Goal: Task Accomplishment & Management: Use online tool/utility

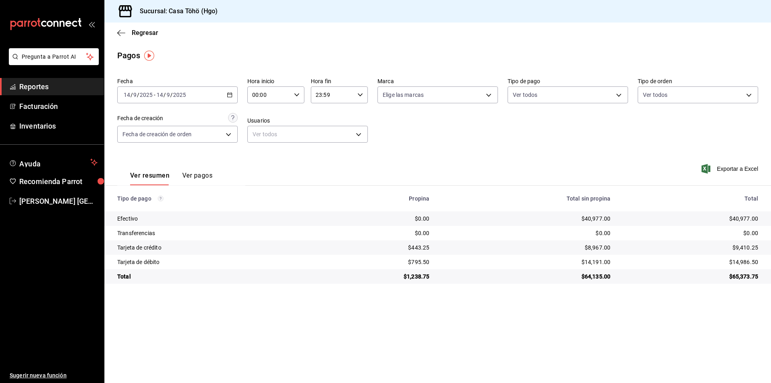
click at [63, 87] on span "Reportes" at bounding box center [58, 86] width 78 height 11
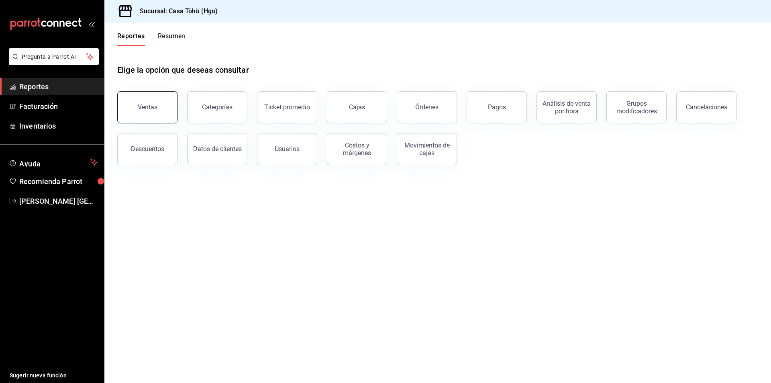
click at [151, 112] on button "Ventas" at bounding box center [147, 107] width 60 height 32
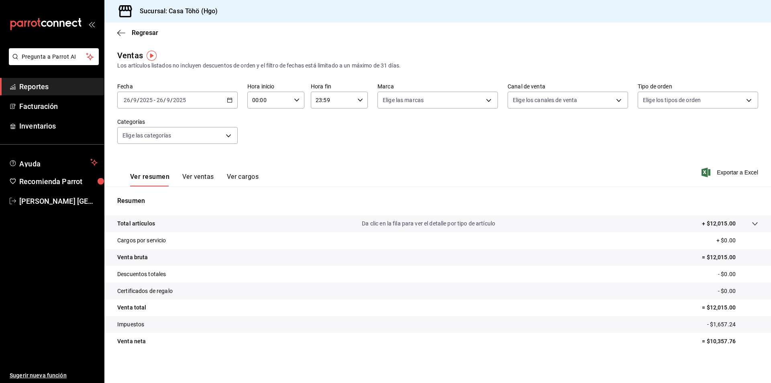
click at [193, 176] on button "Ver ventas" at bounding box center [198, 180] width 32 height 14
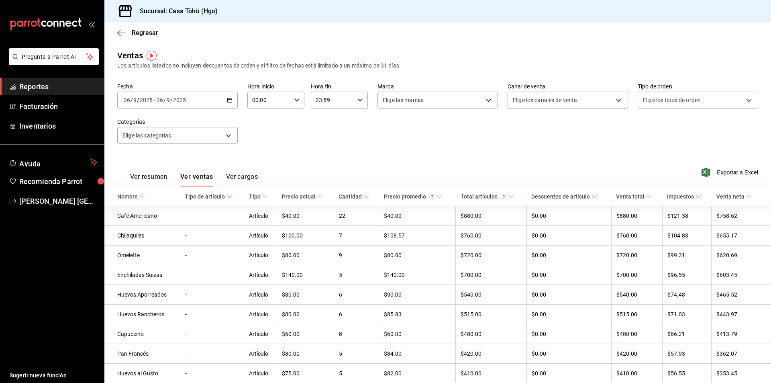
click at [155, 180] on button "Ver resumen" at bounding box center [148, 180] width 37 height 14
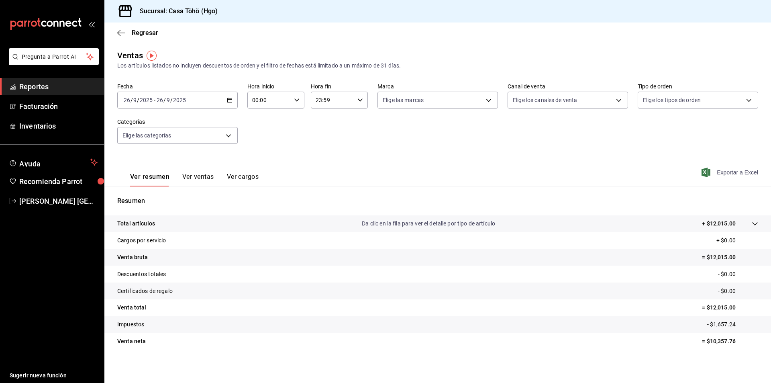
click at [448, 171] on span "Exportar a Excel" at bounding box center [730, 172] width 55 height 10
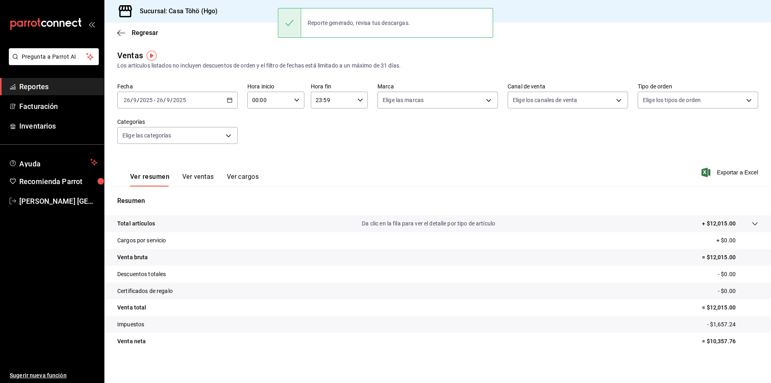
click at [448, 163] on div "Ver resumen Ver ventas Ver cargos Exportar a Excel" at bounding box center [437, 169] width 667 height 33
